Goal: Transaction & Acquisition: Purchase product/service

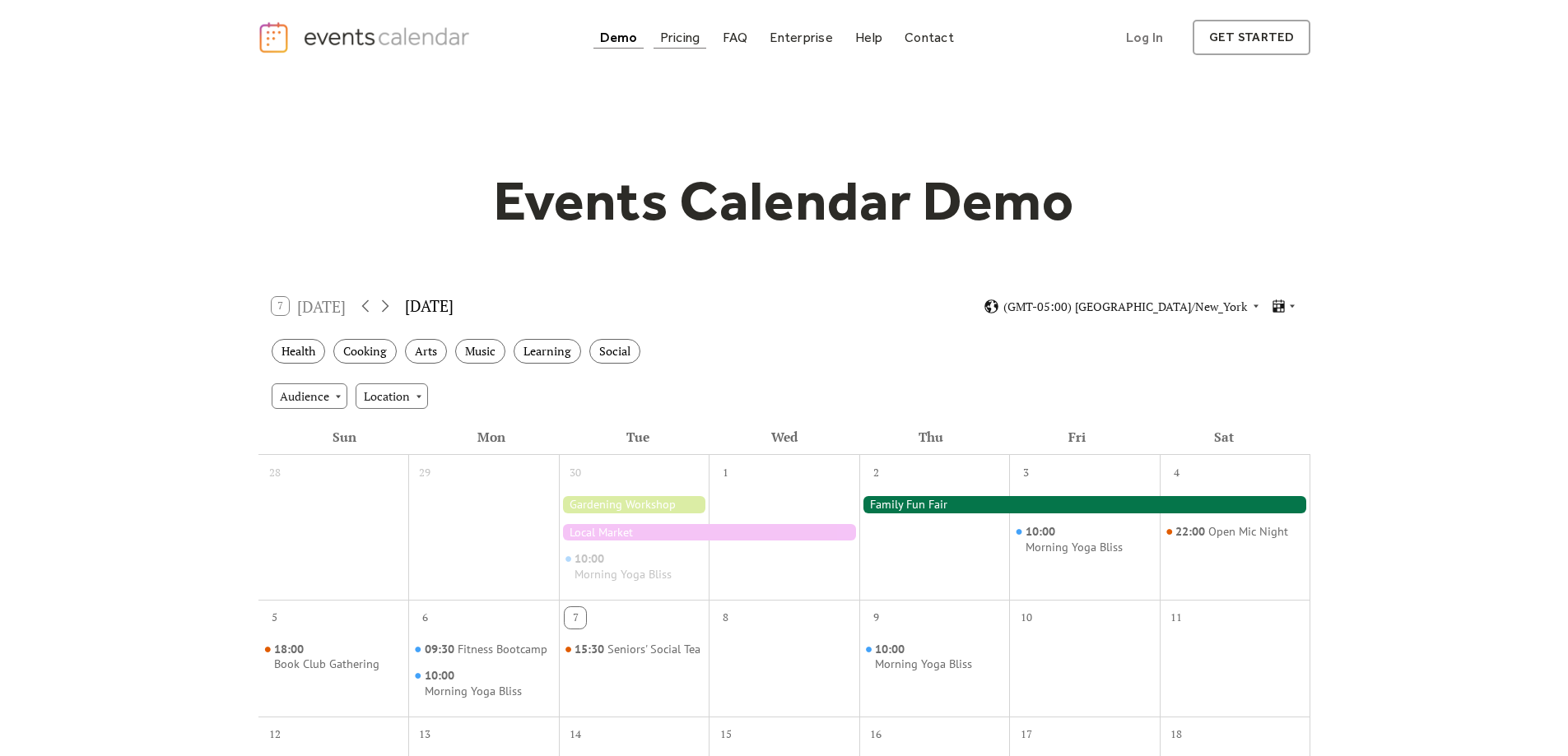
click at [688, 37] on div "Pricing" at bounding box center [680, 37] width 40 height 9
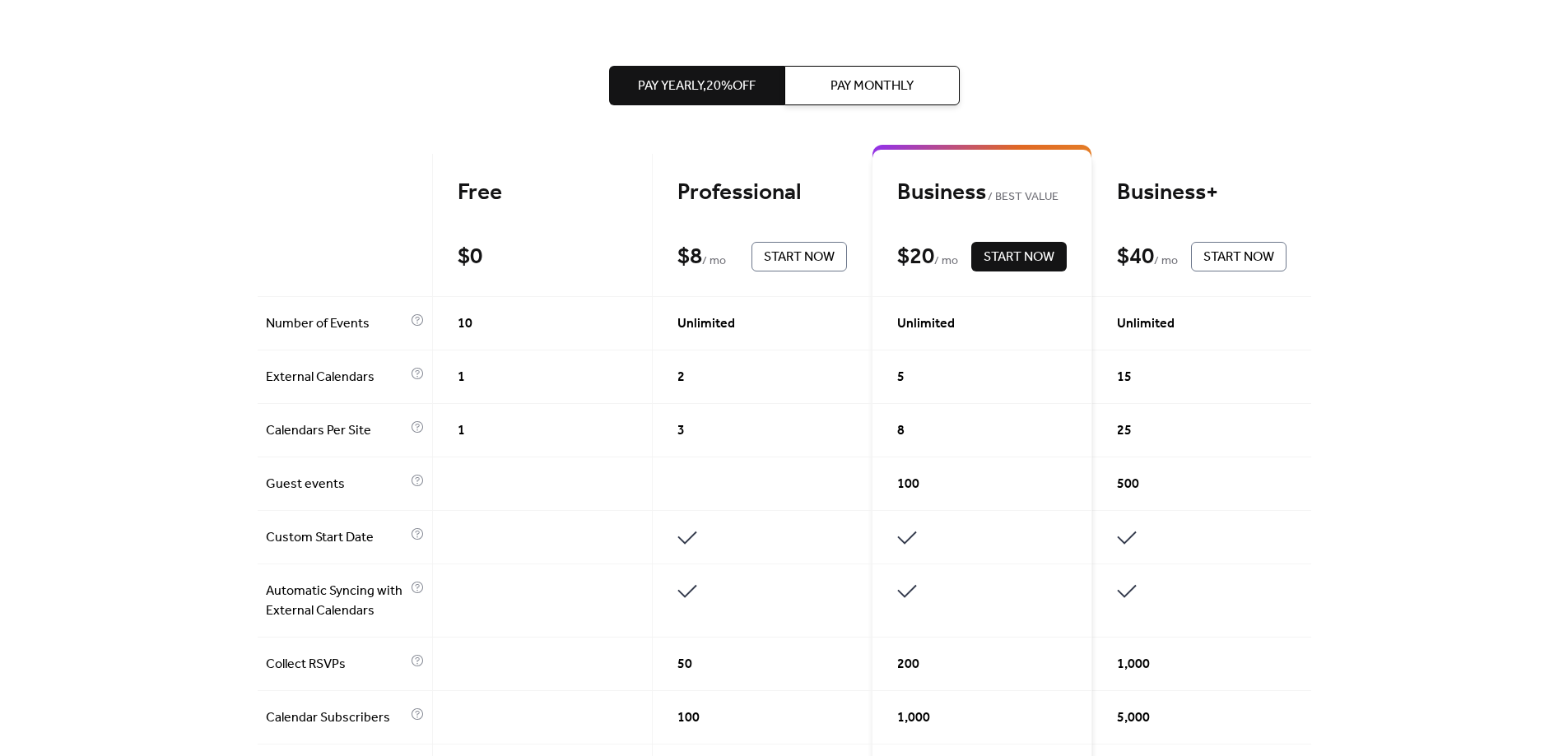
scroll to position [329, 0]
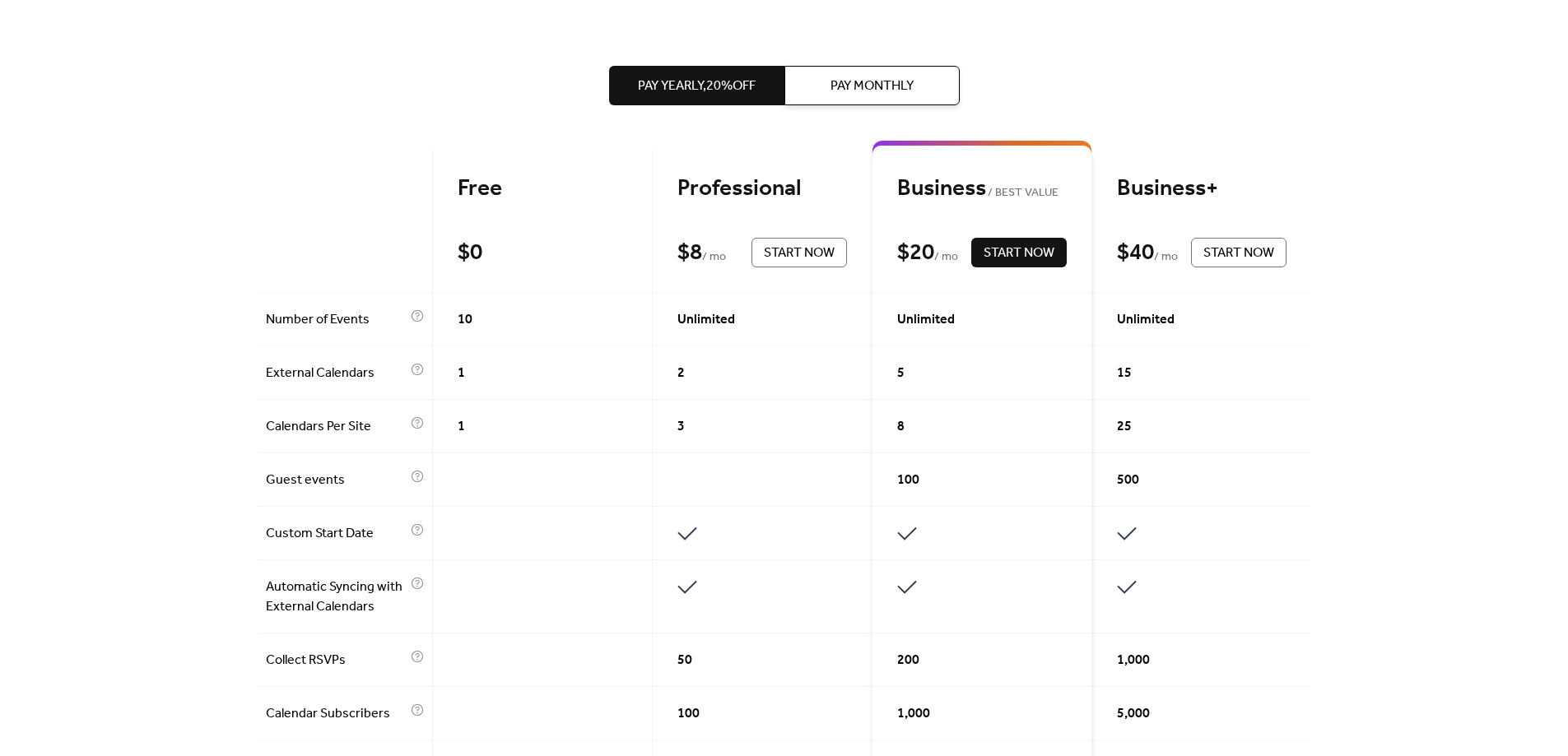
click at [716, 85] on span "Pay Yearly, 20% off" at bounding box center [697, 86] width 118 height 20
drag, startPoint x: 268, startPoint y: 427, endPoint x: 336, endPoint y: 421, distance: 68.3
click at [336, 421] on span "Calendars Per Site" at bounding box center [336, 427] width 141 height 20
click at [1475, 318] on div "Get the best of your Events Calendar Pay Yearly, 20% off Pay Monthly Free $ 0 S…" at bounding box center [784, 691] width 1568 height 1893
